Goal: Register for event/course

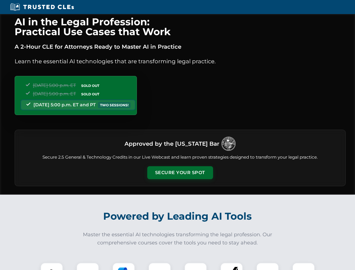
click at [180, 173] on button "Secure Your Spot" at bounding box center [180, 172] width 66 height 13
click at [52, 266] on img at bounding box center [52, 274] width 16 height 16
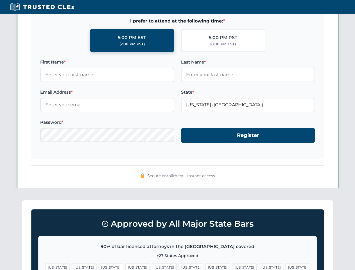
click at [205, 266] on span "[US_STATE]" at bounding box center [217, 267] width 24 height 8
click at [259, 266] on span "[US_STATE]" at bounding box center [271, 267] width 24 height 8
